Goal: Task Accomplishment & Management: Manage account settings

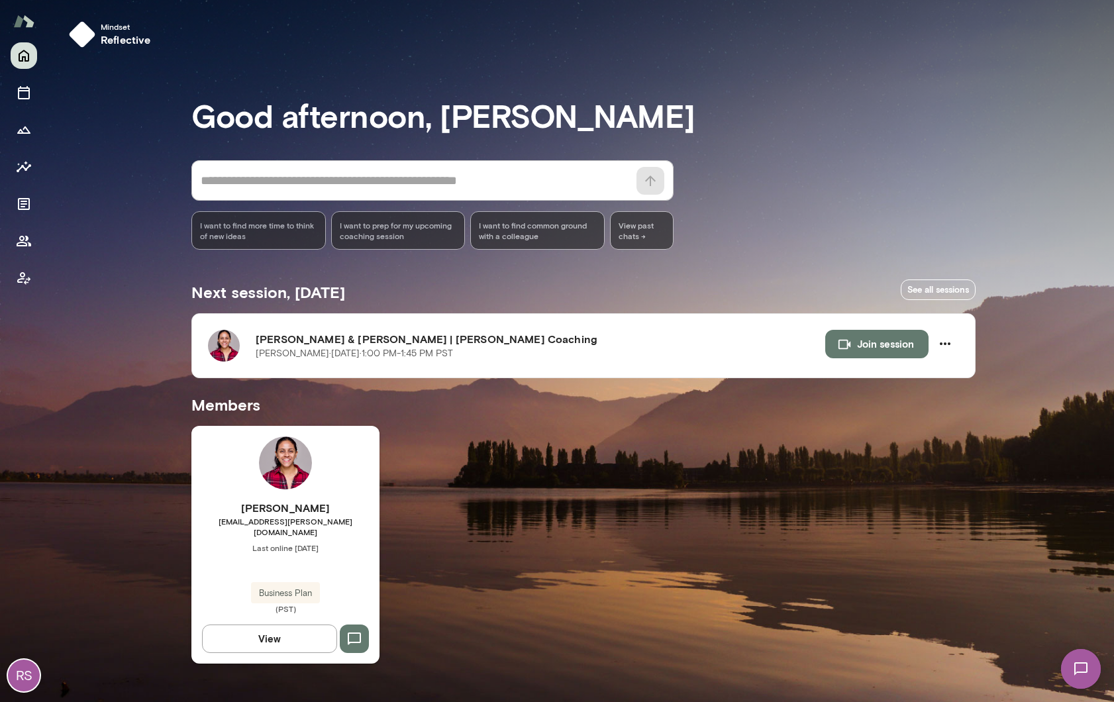
click at [309, 489] on div "[PERSON_NAME] [PERSON_NAME][EMAIL_ADDRESS][PERSON_NAME][DOMAIN_NAME] Last onlin…" at bounding box center [285, 544] width 188 height 237
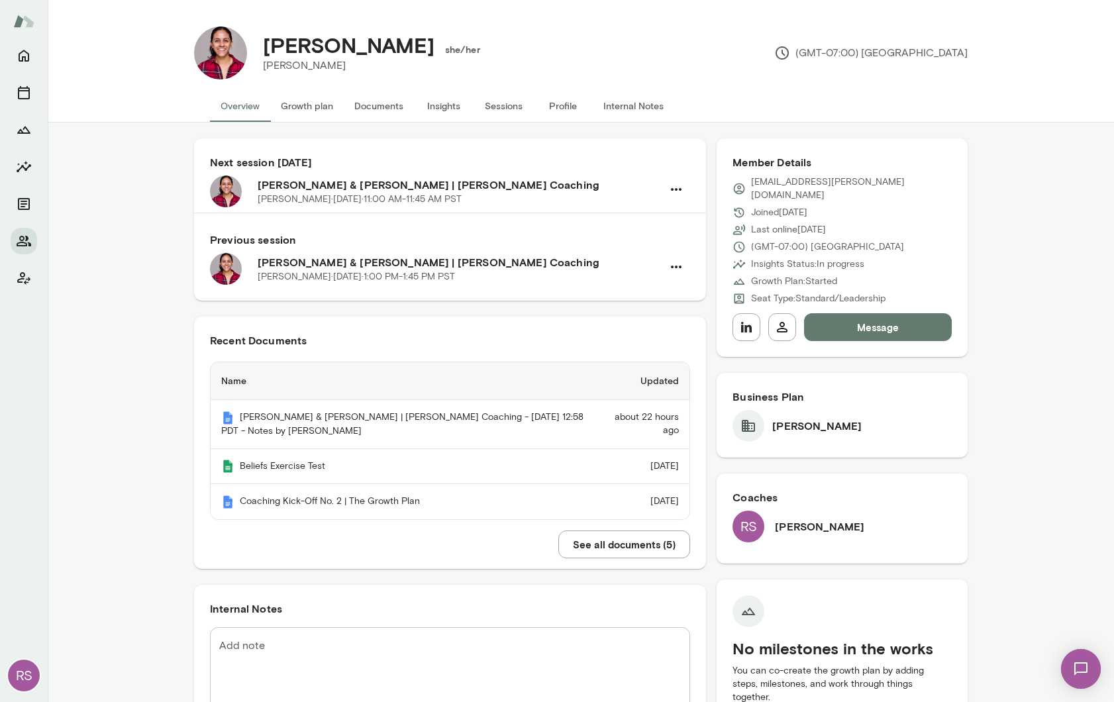
click at [509, 105] on button "Sessions" at bounding box center [504, 106] width 60 height 32
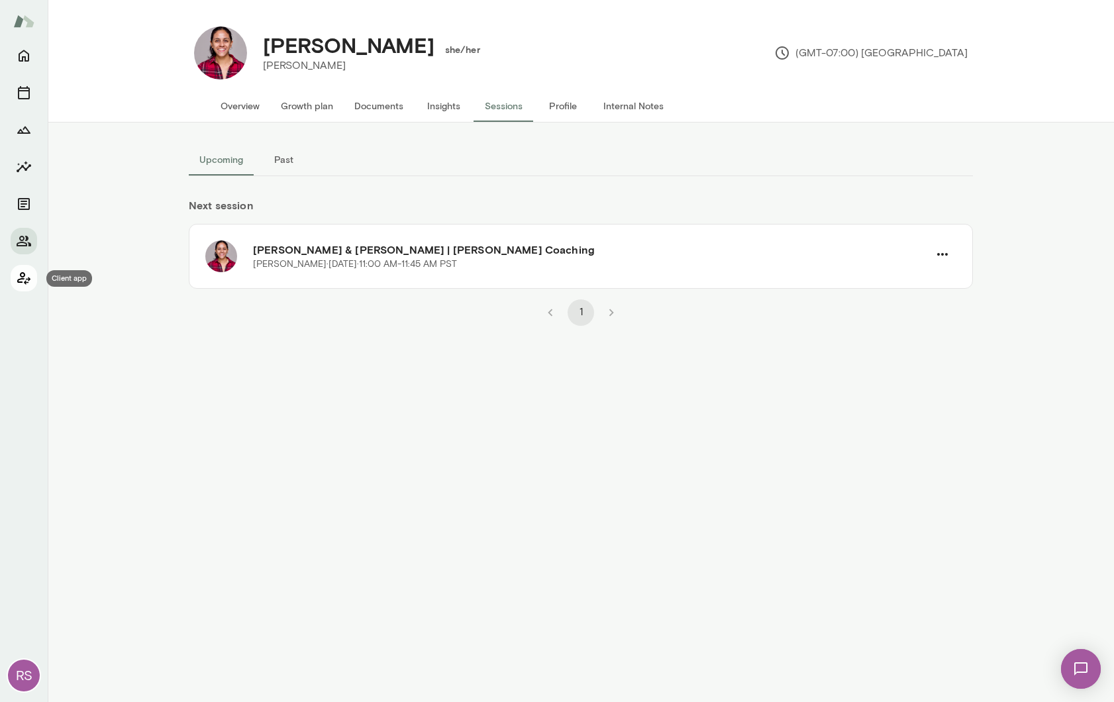
click at [26, 278] on icon "Client app" at bounding box center [24, 278] width 16 height 16
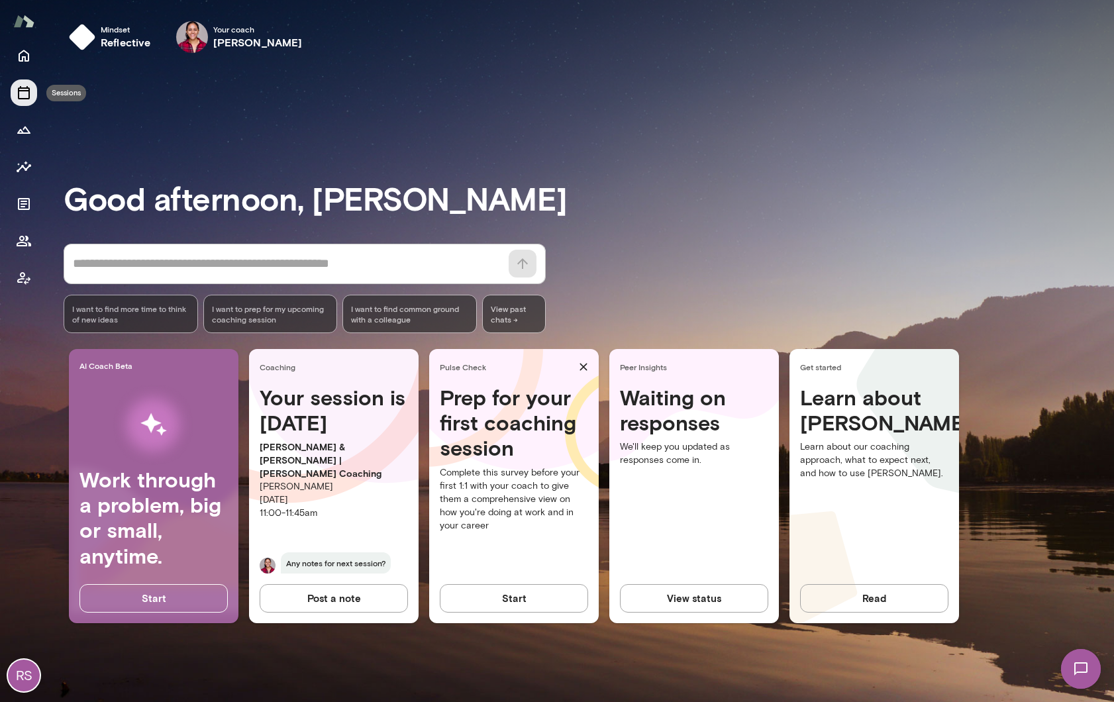
click at [26, 94] on icon "Sessions" at bounding box center [24, 93] width 16 height 16
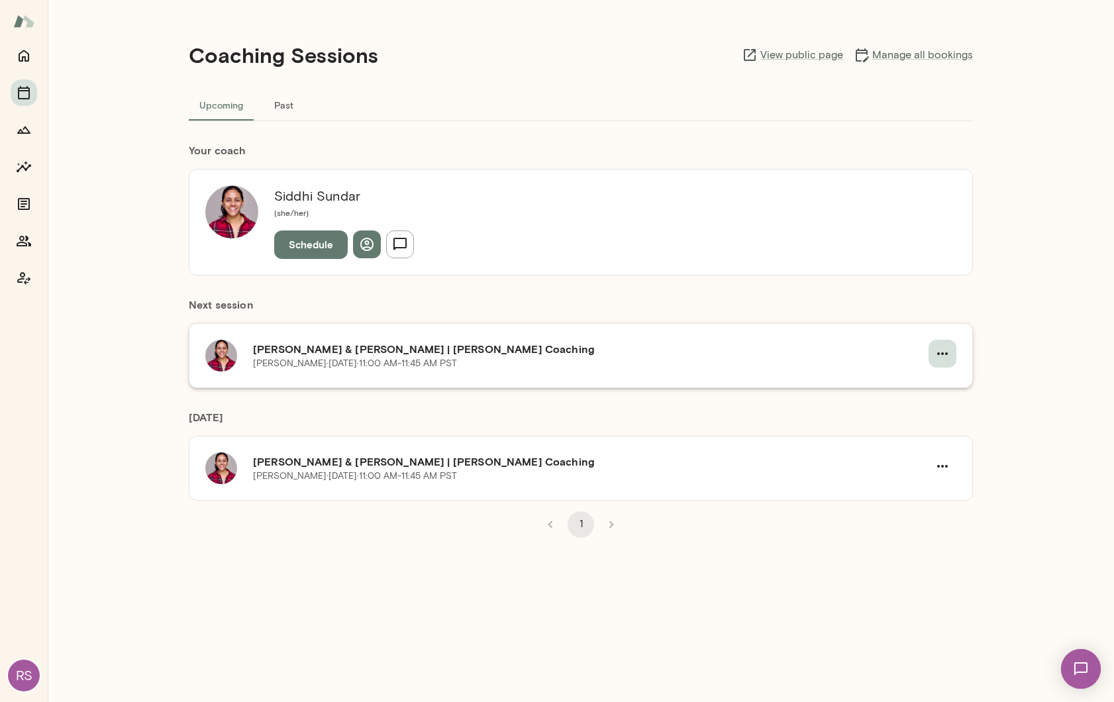
click at [945, 354] on icon "button" at bounding box center [942, 353] width 11 height 3
click at [912, 411] on span "Cancel" at bounding box center [918, 409] width 57 height 16
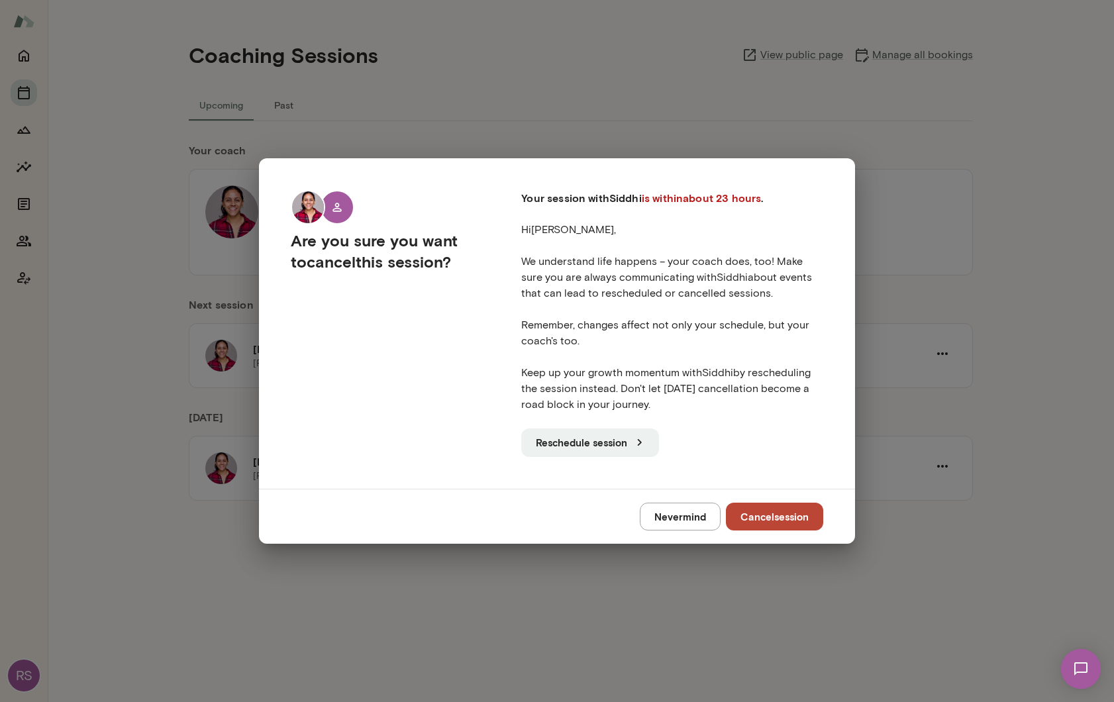
click at [785, 517] on button "Cancel session" at bounding box center [774, 517] width 97 height 28
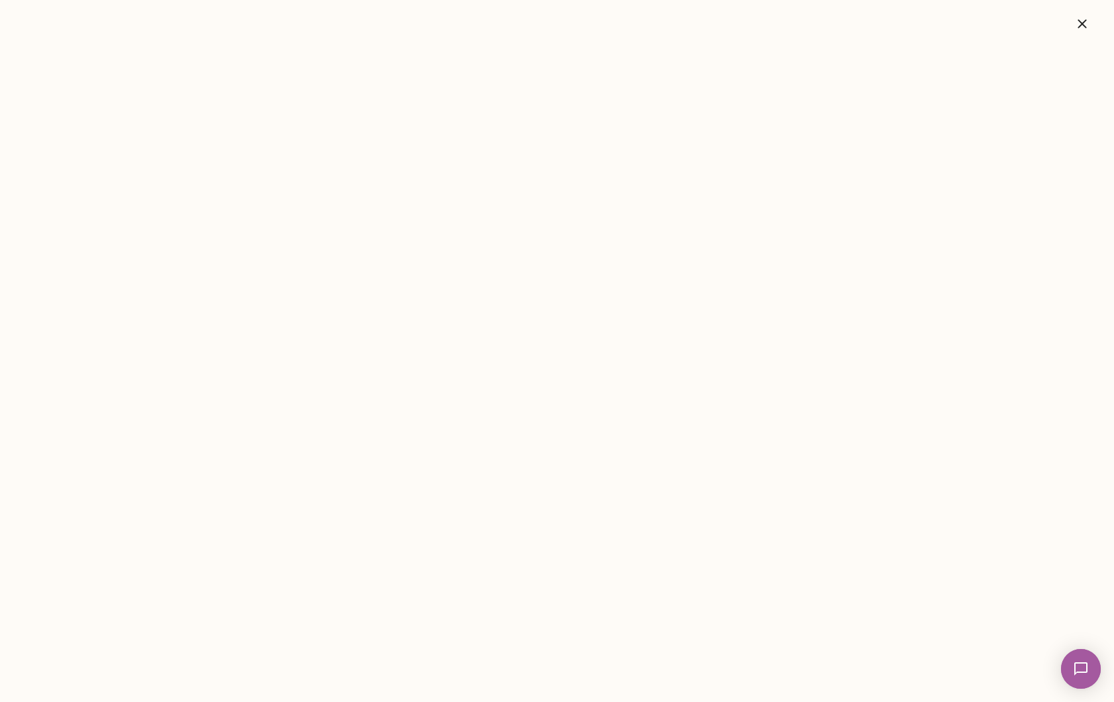
click at [1083, 22] on icon "button" at bounding box center [1082, 23] width 9 height 9
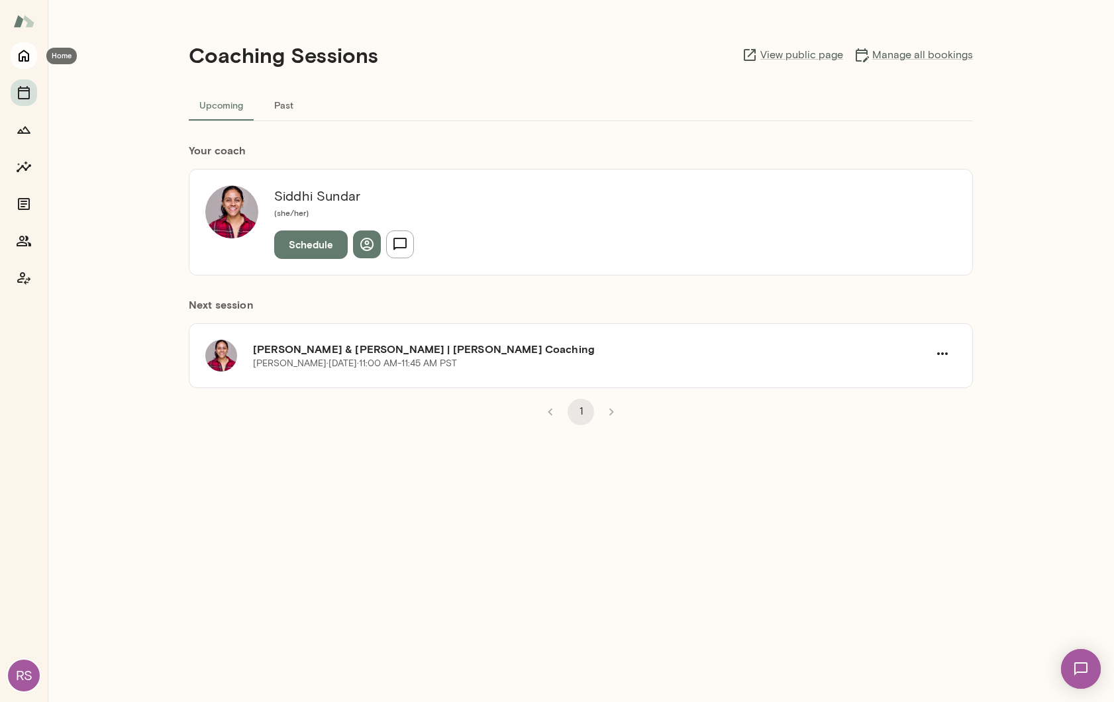
click at [26, 58] on icon "Home" at bounding box center [24, 56] width 16 height 16
